Goal: Task Accomplishment & Management: Use online tool/utility

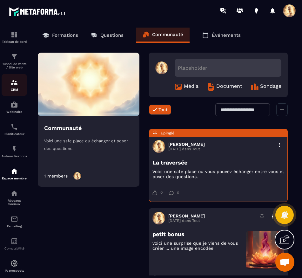
scroll to position [480, 0]
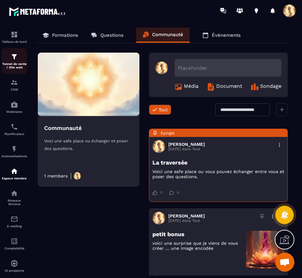
click at [11, 65] on p "Tunnel de vente / Site web" at bounding box center [14, 65] width 25 height 7
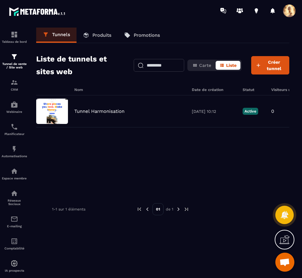
click at [99, 34] on p "Produits" at bounding box center [101, 35] width 19 height 6
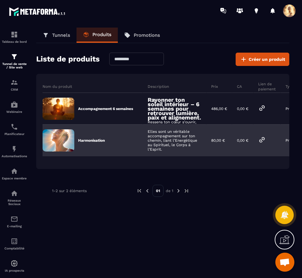
click at [89, 142] on p "Harmonisation" at bounding box center [91, 140] width 27 height 5
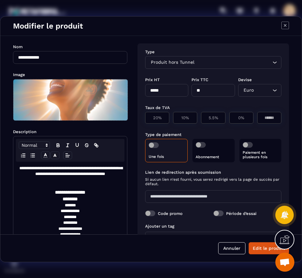
click at [283, 23] on icon "Modal window" at bounding box center [285, 26] width 8 height 8
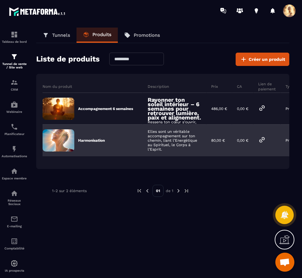
click at [90, 140] on p "Harmonisation" at bounding box center [91, 140] width 27 height 5
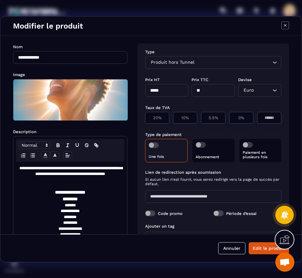
click at [271, 61] on icon "Search for option" at bounding box center [274, 62] width 6 height 6
click at [156, 57] on div "Produit hors Tunnel Loading..." at bounding box center [213, 62] width 136 height 13
click at [167, 62] on span "Produit hors Tunnel" at bounding box center [172, 62] width 46 height 7
click at [272, 60] on icon "Search for option" at bounding box center [274, 62] width 6 height 6
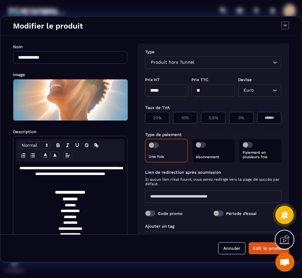
click at [272, 63] on icon "Search for option" at bounding box center [274, 62] width 6 height 6
click at [286, 24] on icon "Modal window" at bounding box center [285, 26] width 8 height 8
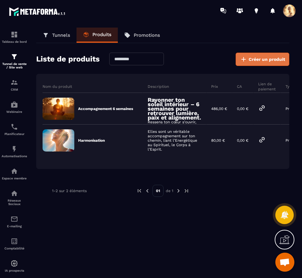
click at [250, 57] on span "Créer un produit" at bounding box center [266, 59] width 36 height 6
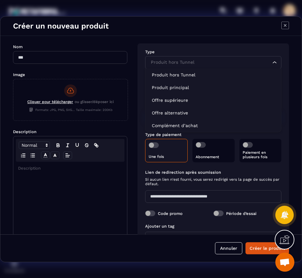
click at [253, 62] on input "Search for option" at bounding box center [210, 62] width 122 height 7
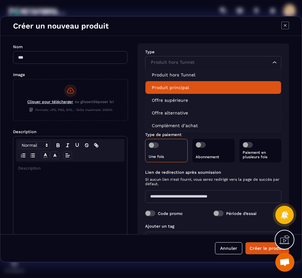
click at [205, 85] on p "Produit principal" at bounding box center [213, 87] width 123 height 6
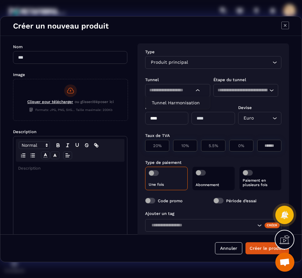
click at [197, 89] on icon "Search for option" at bounding box center [198, 90] width 6 height 6
click at [189, 99] on li "Tunnel Harmonisation" at bounding box center [177, 102] width 64 height 13
click at [238, 89] on input "Search for option" at bounding box center [242, 90] width 50 height 7
click at [283, 25] on icon "Modal window" at bounding box center [285, 26] width 8 height 8
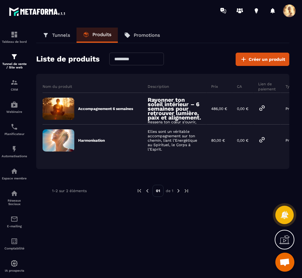
click at [64, 32] on p "Tunnels" at bounding box center [61, 35] width 18 height 6
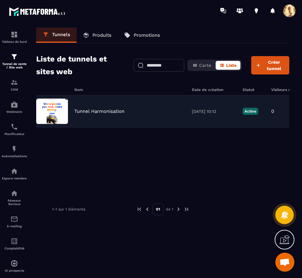
click at [60, 107] on img at bounding box center [52, 111] width 32 height 25
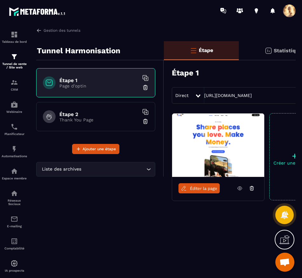
click at [208, 151] on img at bounding box center [218, 145] width 92 height 63
click at [206, 188] on span "Éditer la page" at bounding box center [203, 188] width 27 height 5
